Goal: Task Accomplishment & Management: Manage account settings

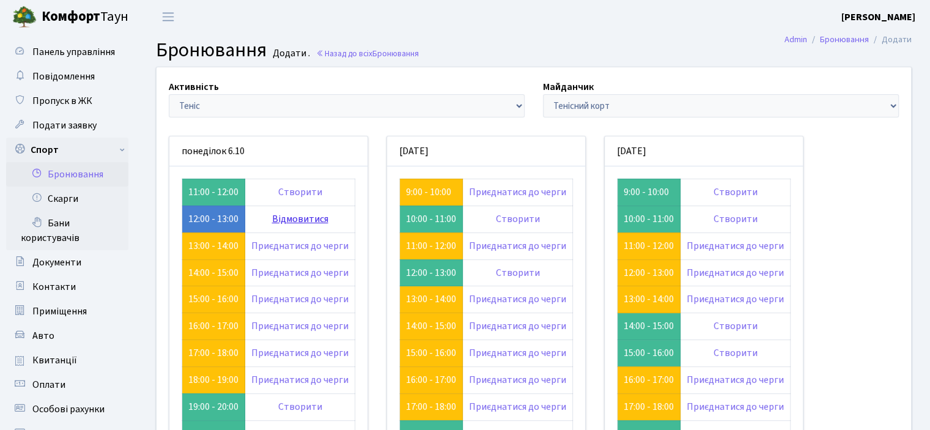
click at [298, 220] on link "Відмовитися" at bounding box center [300, 218] width 56 height 13
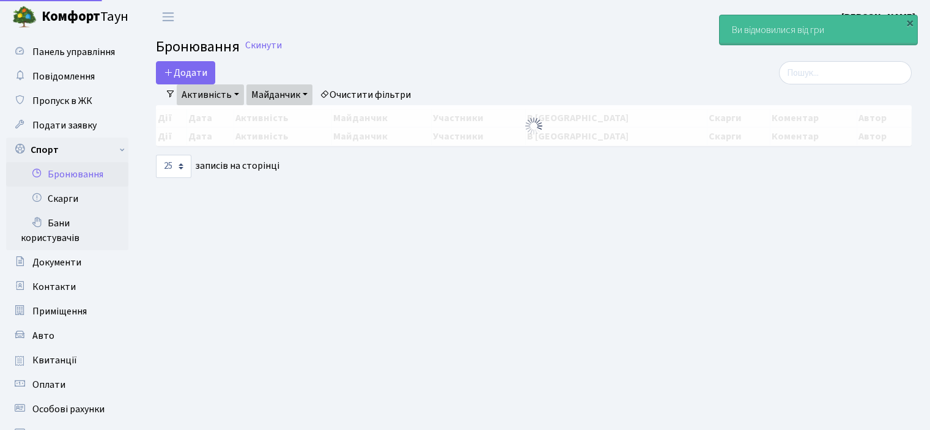
select select "25"
